Goal: Navigation & Orientation: Find specific page/section

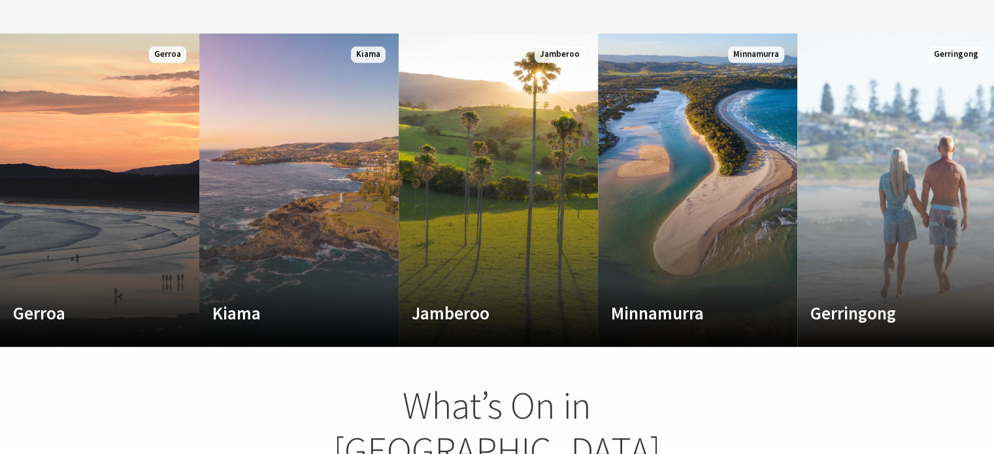
scroll to position [719, 0]
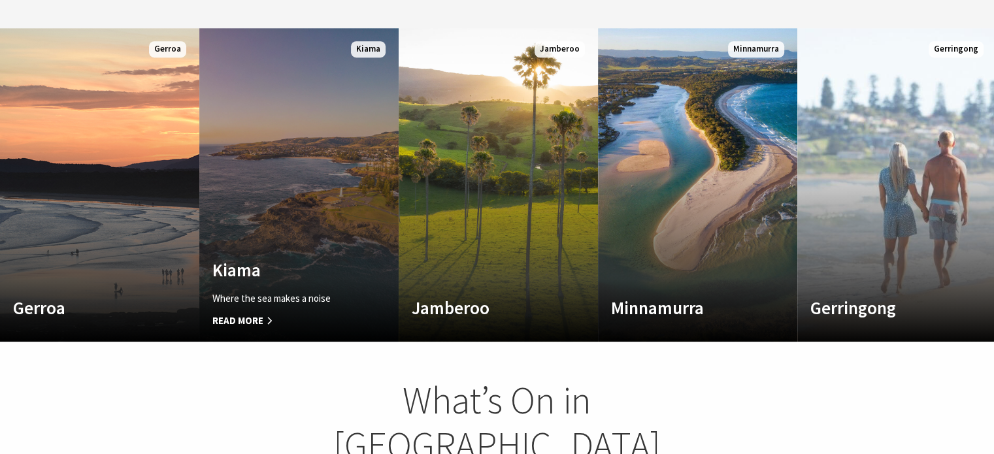
click at [248, 313] on span "Read More" at bounding box center [283, 321] width 143 height 16
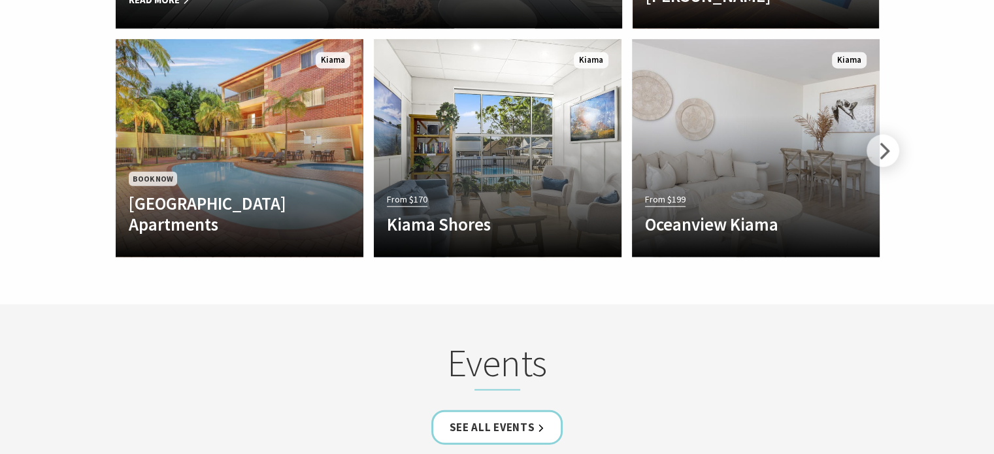
scroll to position [3135, 0]
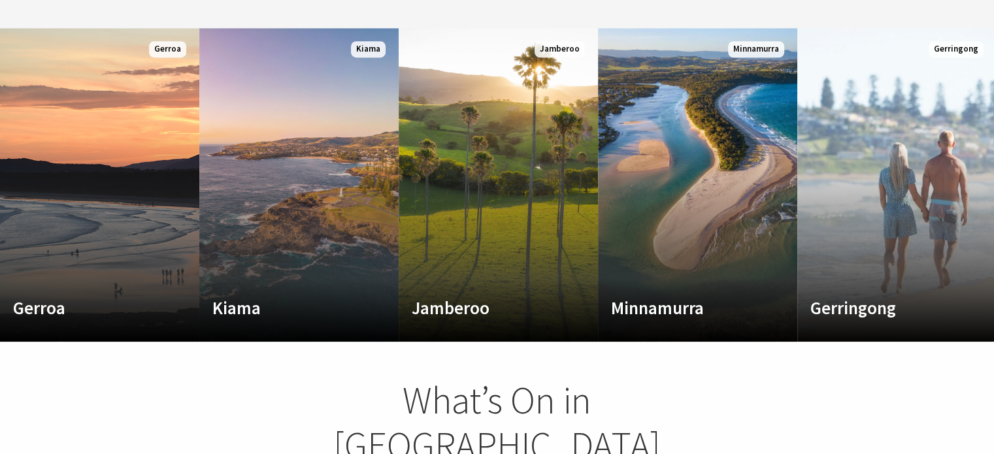
scroll to position [224, 1003]
